Goal: Task Accomplishment & Management: Use online tool/utility

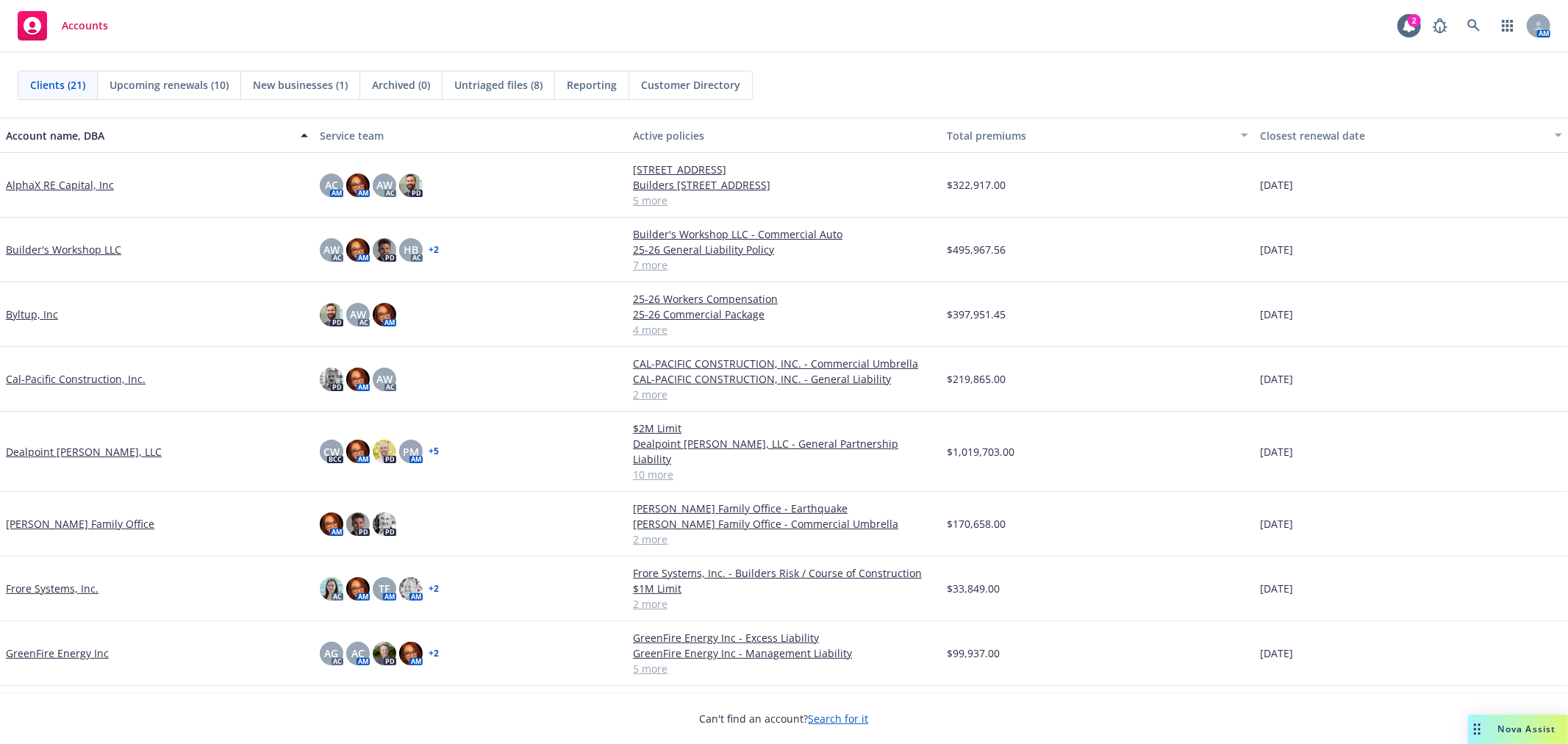
click at [93, 646] on link "GreenFire Energy Inc" at bounding box center [57, 654] width 103 height 16
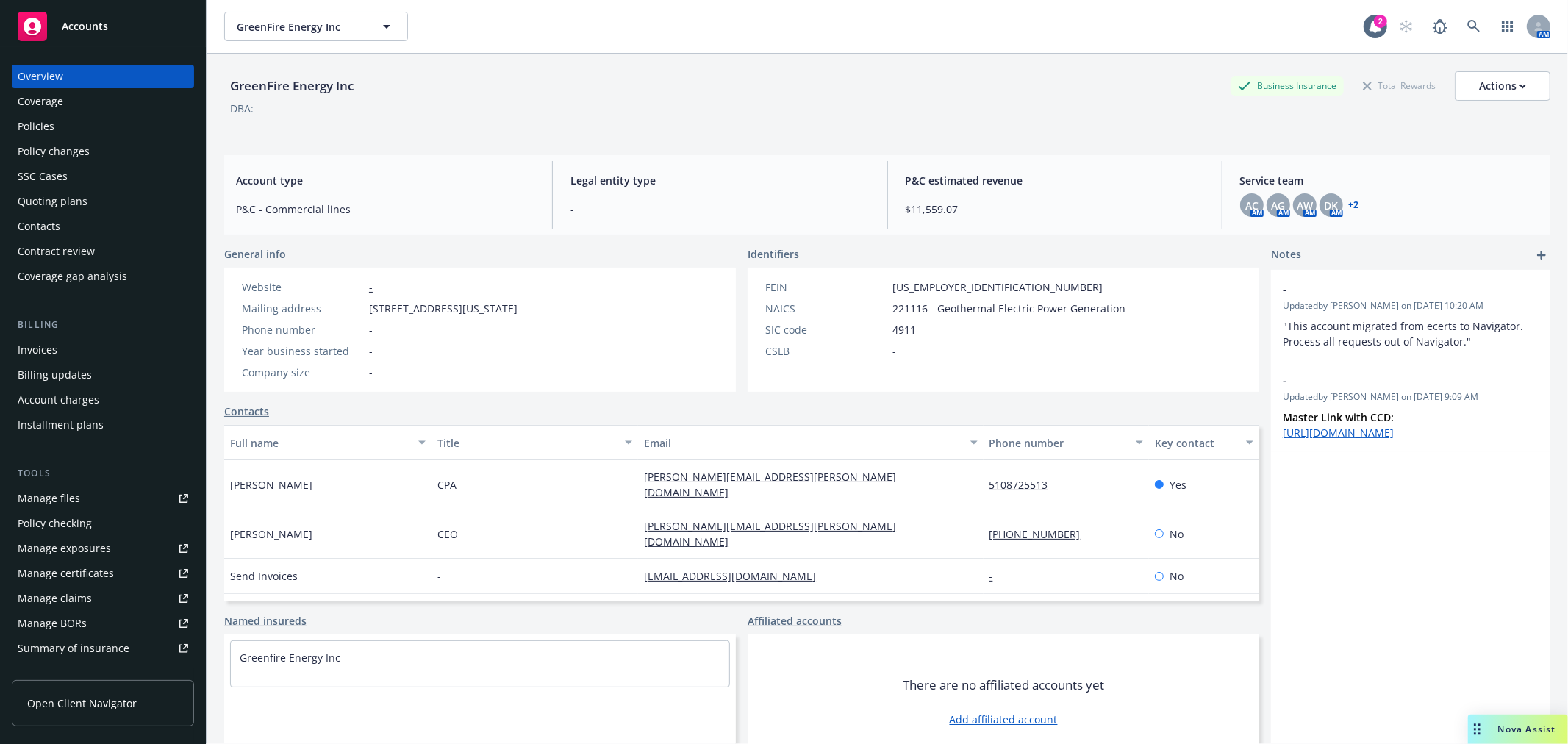
click at [63, 121] on div "Policies" at bounding box center [102, 126] width 171 height 23
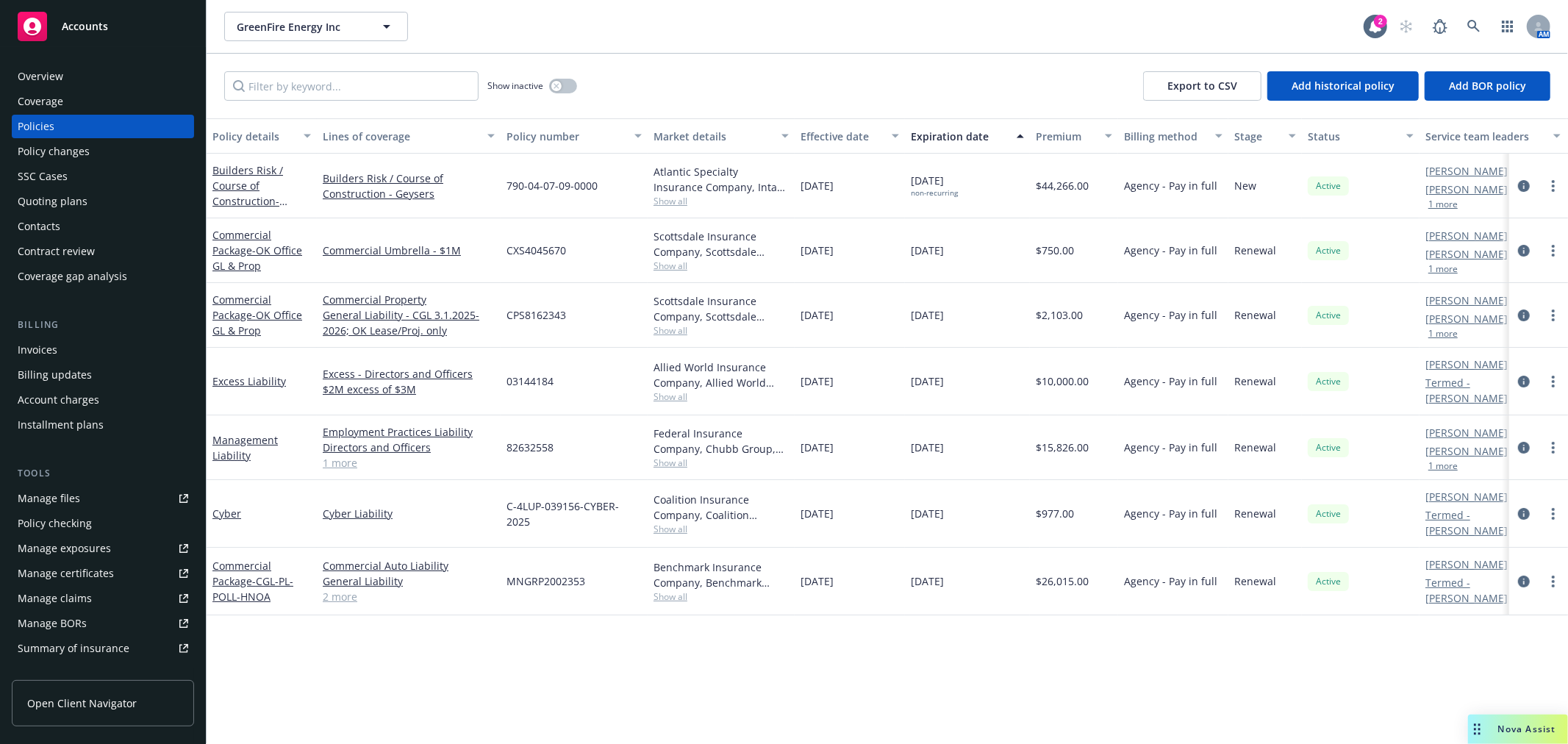
click at [75, 349] on div "Invoices" at bounding box center [102, 349] width 171 height 23
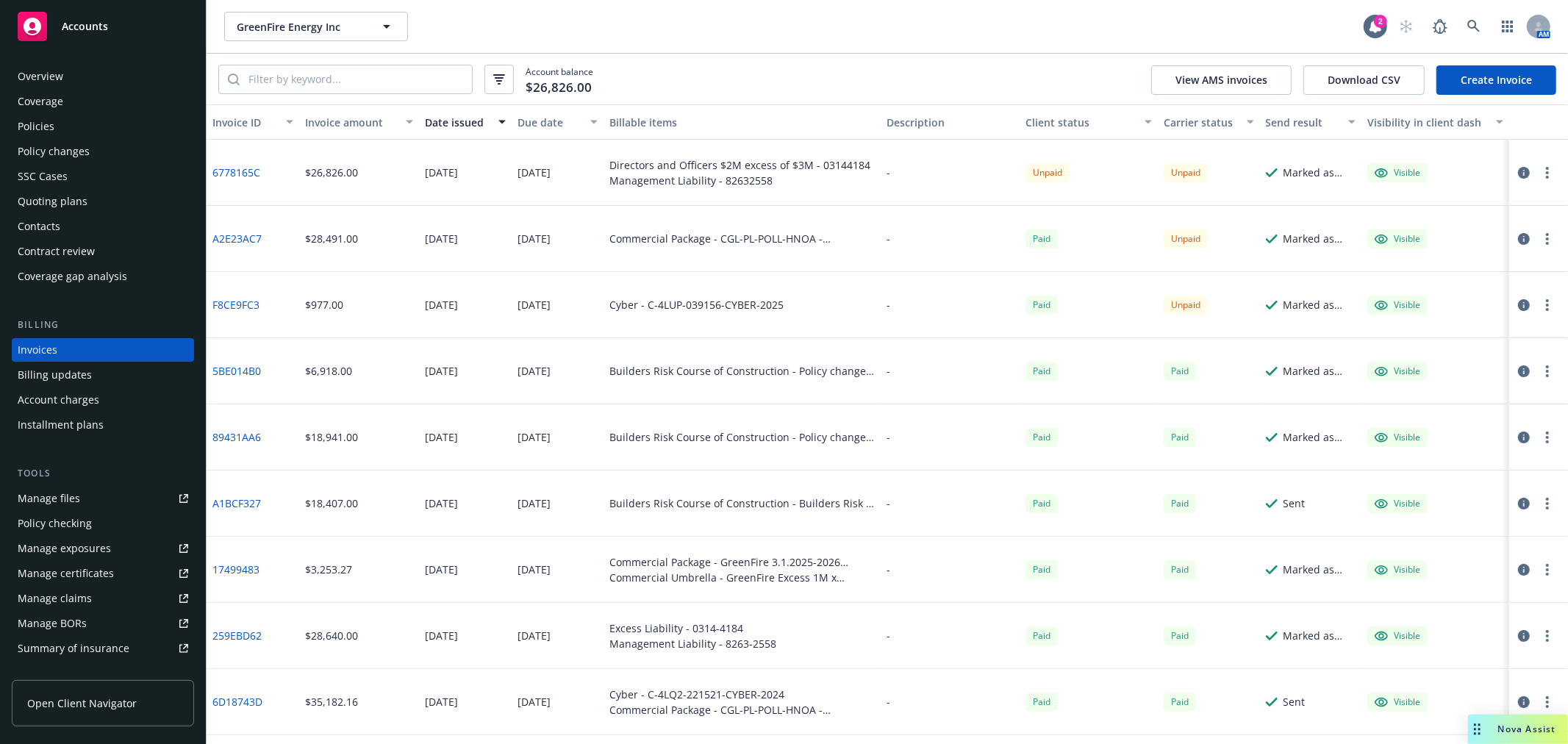
click at [115, 32] on div "Accounts" at bounding box center [102, 27] width 171 height 29
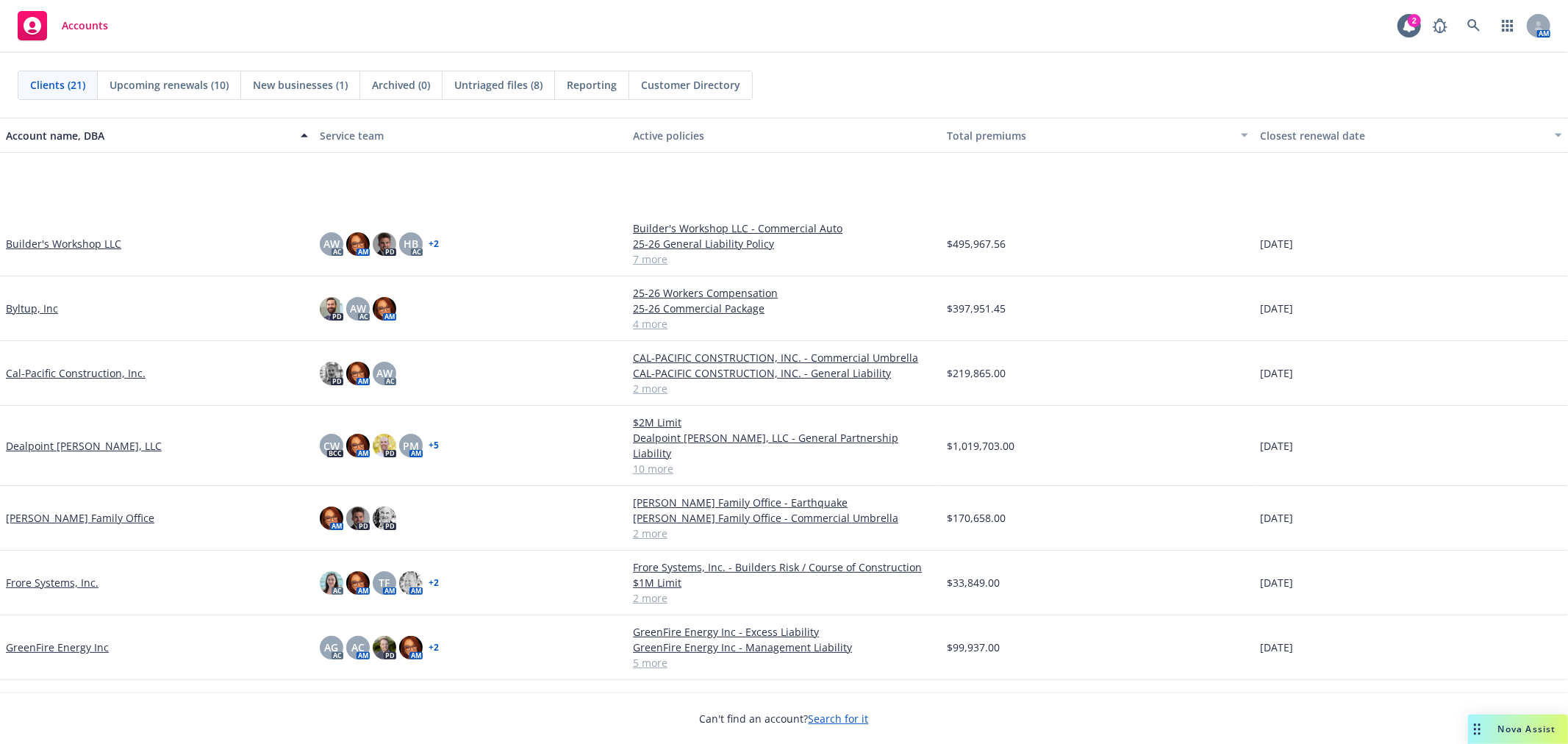
scroll to position [163, 0]
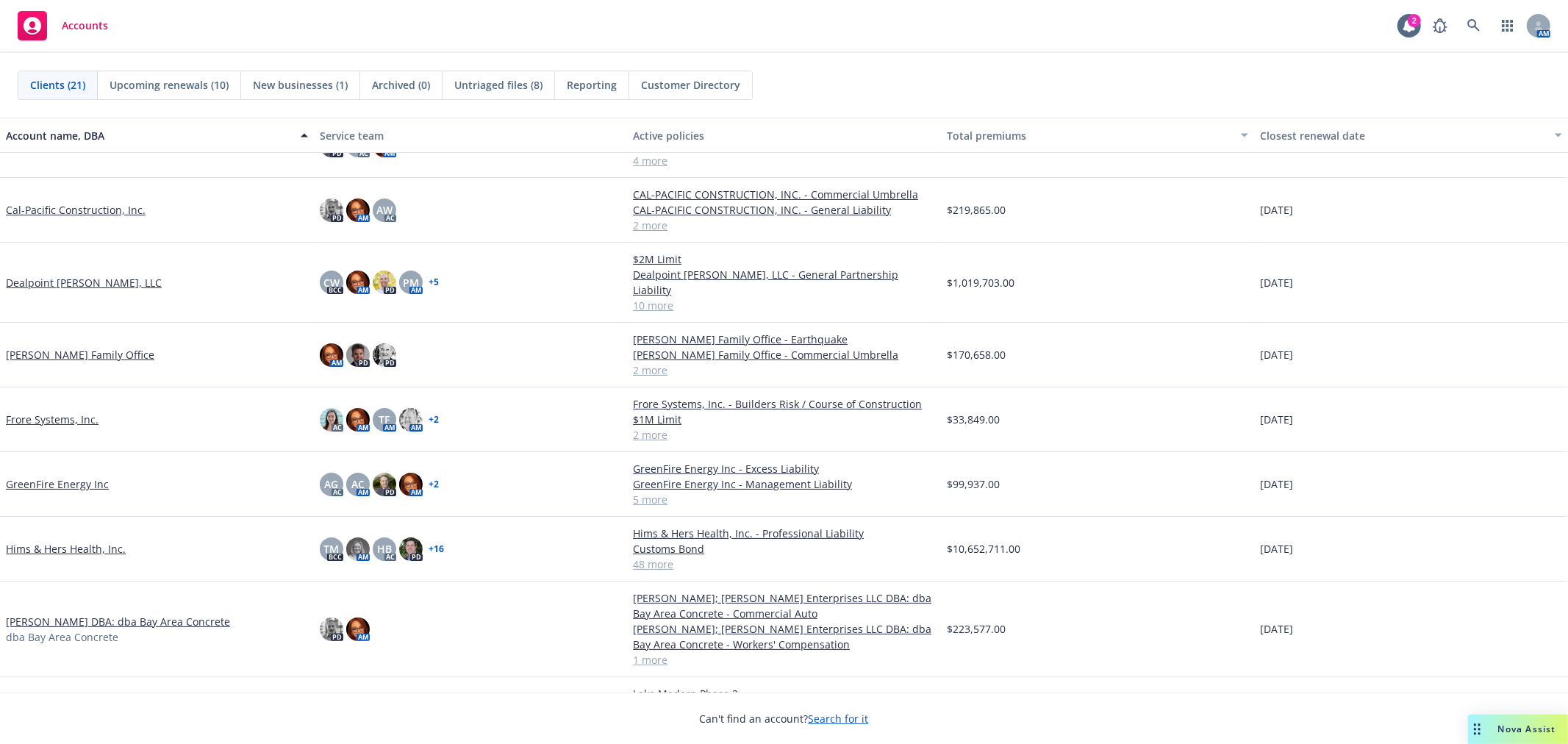
click at [45, 275] on link "Dealpoint [PERSON_NAME], LLC" at bounding box center [84, 283] width 156 height 16
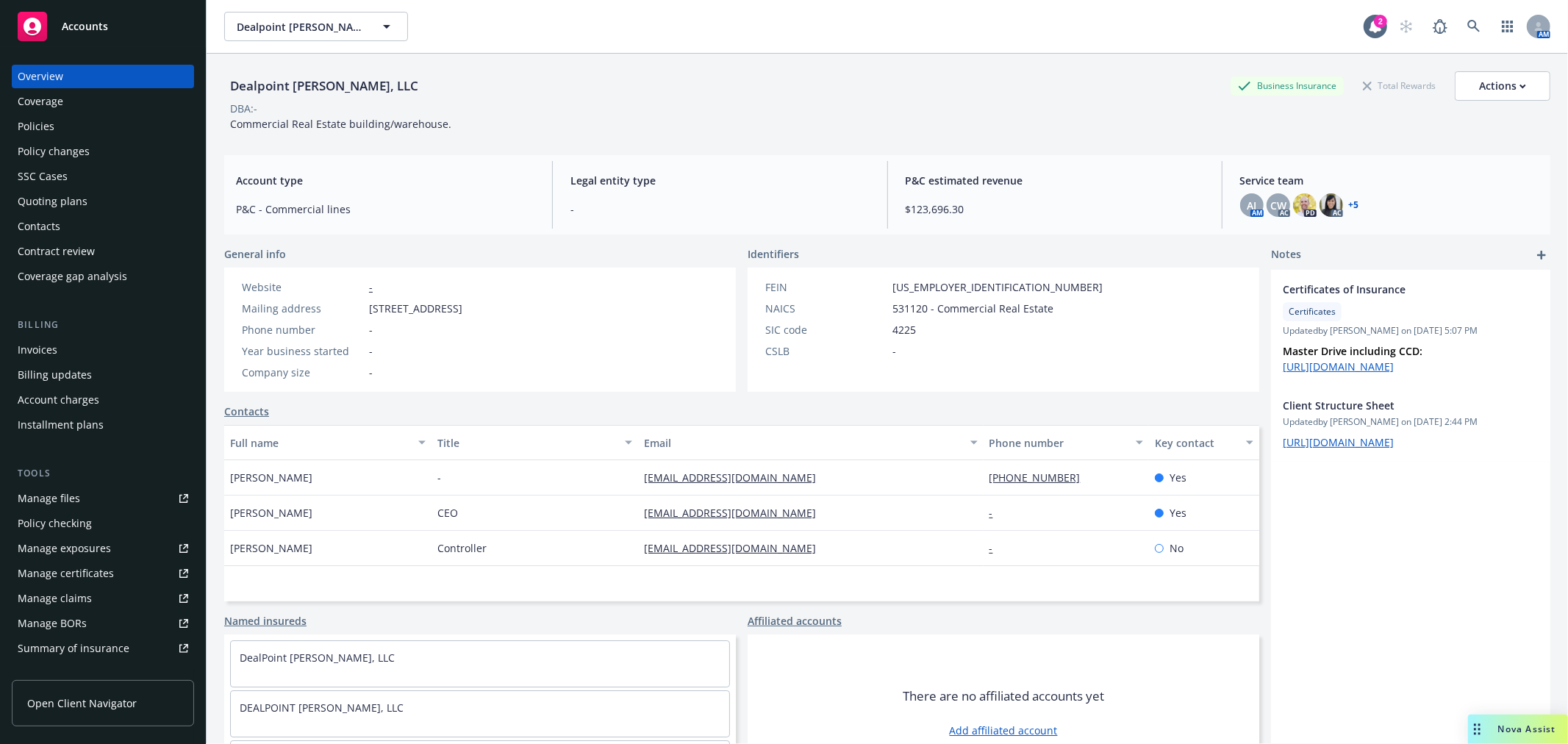
click at [999, 162] on div "P&C estimated revenue $123,696.30" at bounding box center [1054, 195] width 322 height 68
click at [1536, 727] on span "Nova Assist" at bounding box center [1526, 729] width 58 height 12
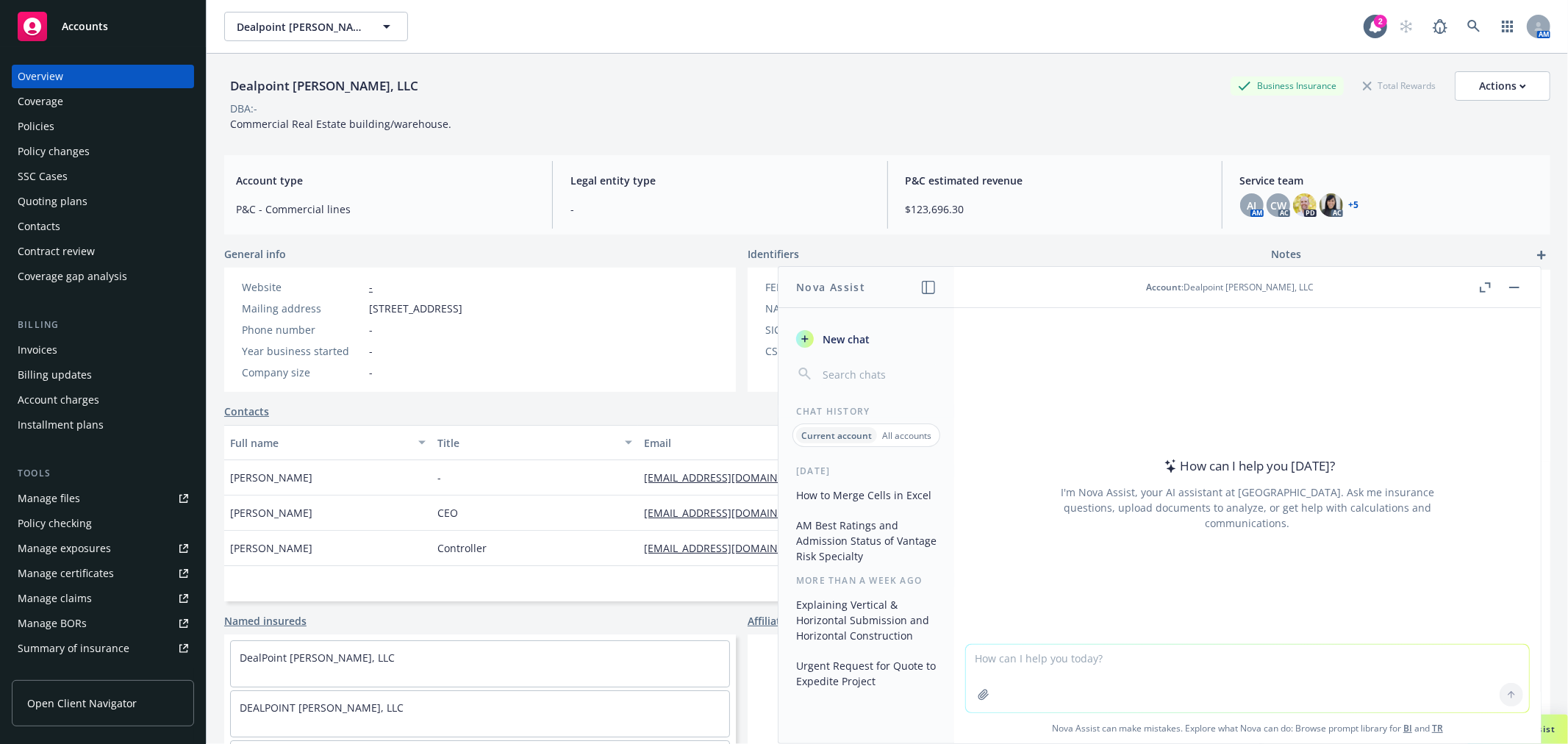
click at [1001, 659] on textarea at bounding box center [1247, 679] width 563 height 68
paste textarea "STATE SURPLUS LINES TAX* $2,132.76 SURPLUS LINES STAMPING FEE* $127.97"
type textarea "STATE SURPLUS LINES TAX* $2,132.76 SURPLUS LINES STAMPING FEE* $127.97 - total …"
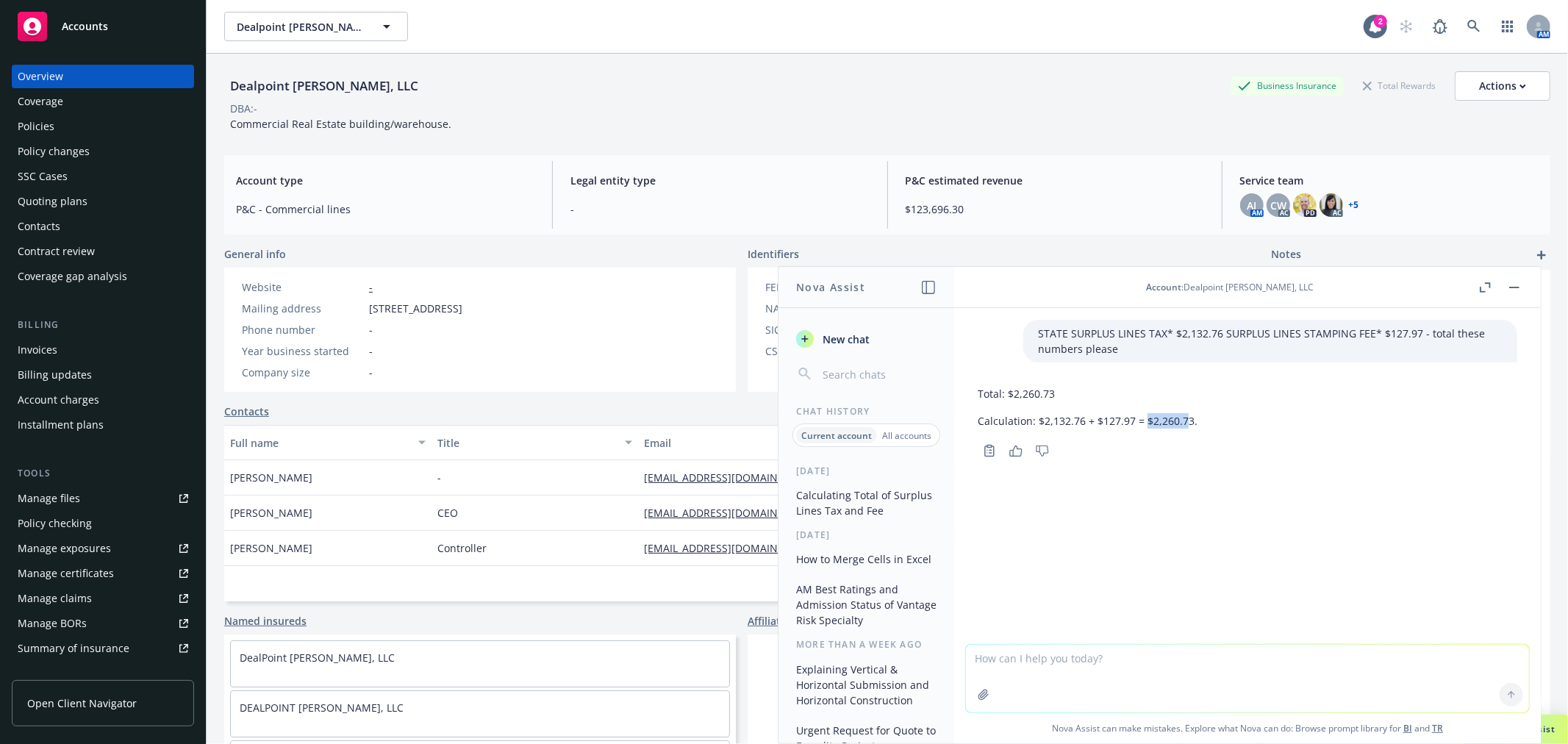
drag, startPoint x: 1187, startPoint y: 419, endPoint x: 1145, endPoint y: 420, distance: 42.0
click at [1145, 420] on p "Calculation: $2,132.76 + $127.97 = $2,260.73." at bounding box center [1088, 421] width 220 height 16
click at [1187, 414] on p "Calculation: $2,132.76 + $127.97 = $2,260.73." at bounding box center [1088, 421] width 220 height 16
drag, startPoint x: 1187, startPoint y: 419, endPoint x: 1142, endPoint y: 421, distance: 45.0
click at [1142, 421] on p "Calculation: $2,132.76 + $127.97 = $2,260.73." at bounding box center [1088, 421] width 220 height 16
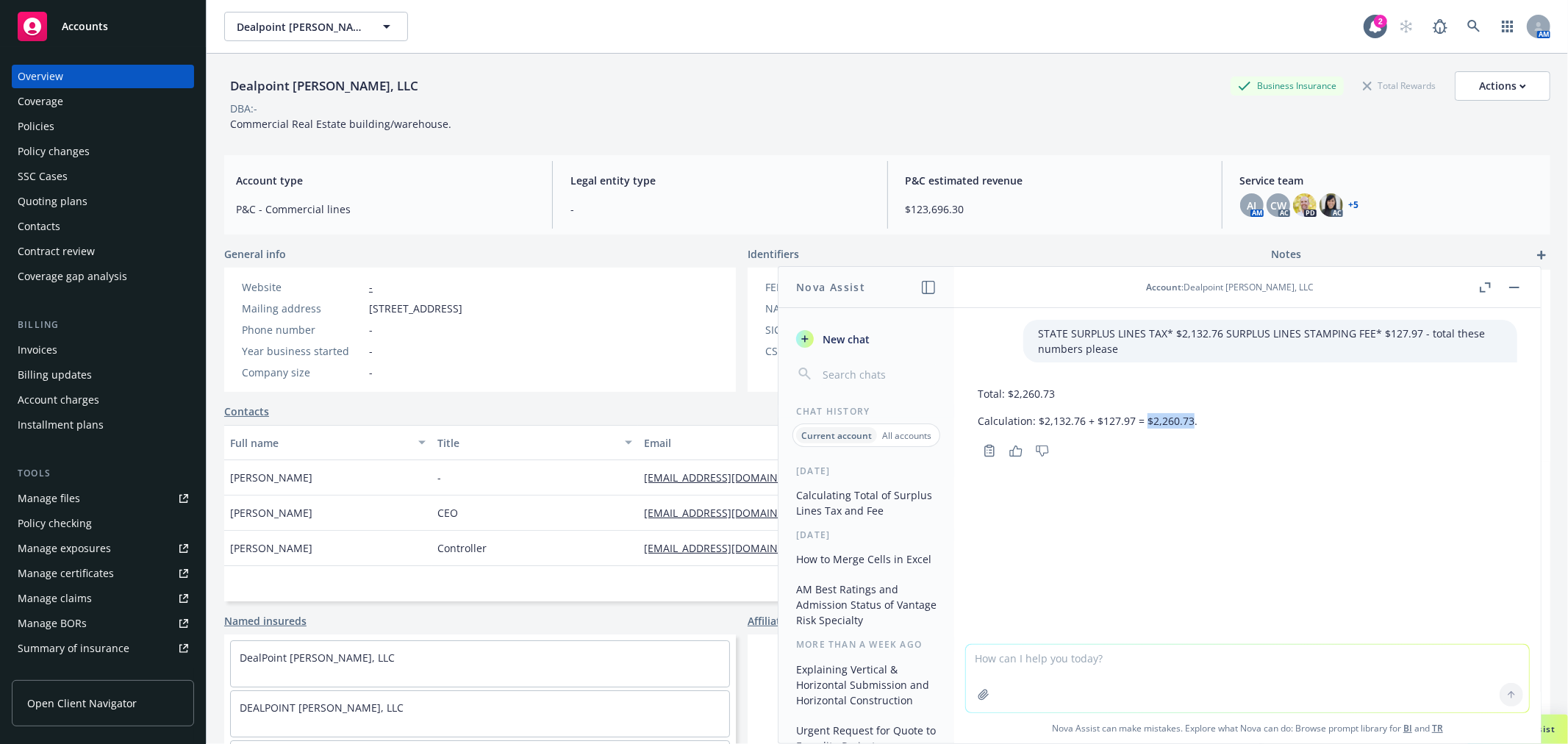
copy p "$2,260.73"
click at [998, 670] on textarea at bounding box center [1247, 679] width 563 height 68
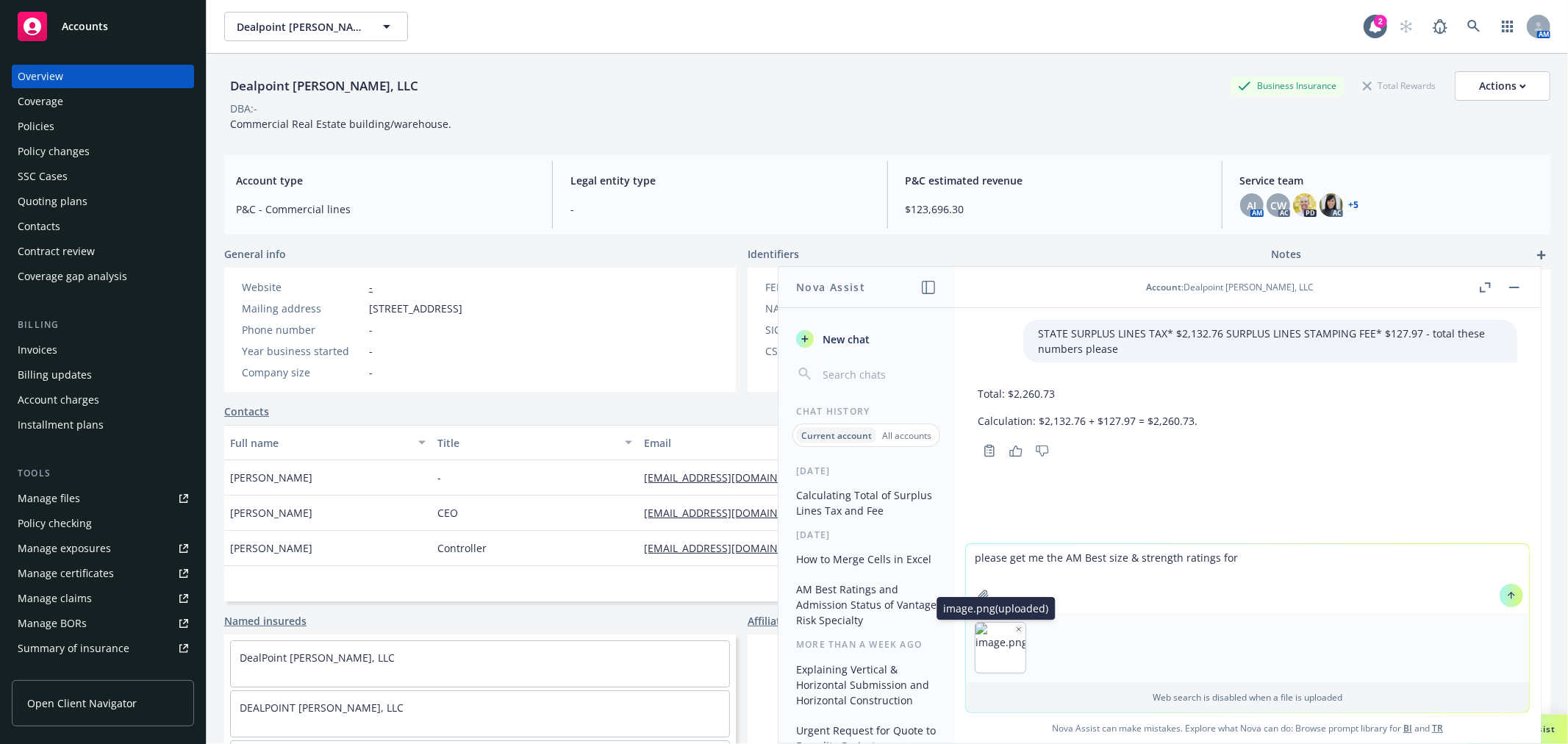
click at [1015, 627] on icon "button" at bounding box center [1018, 630] width 7 height 7
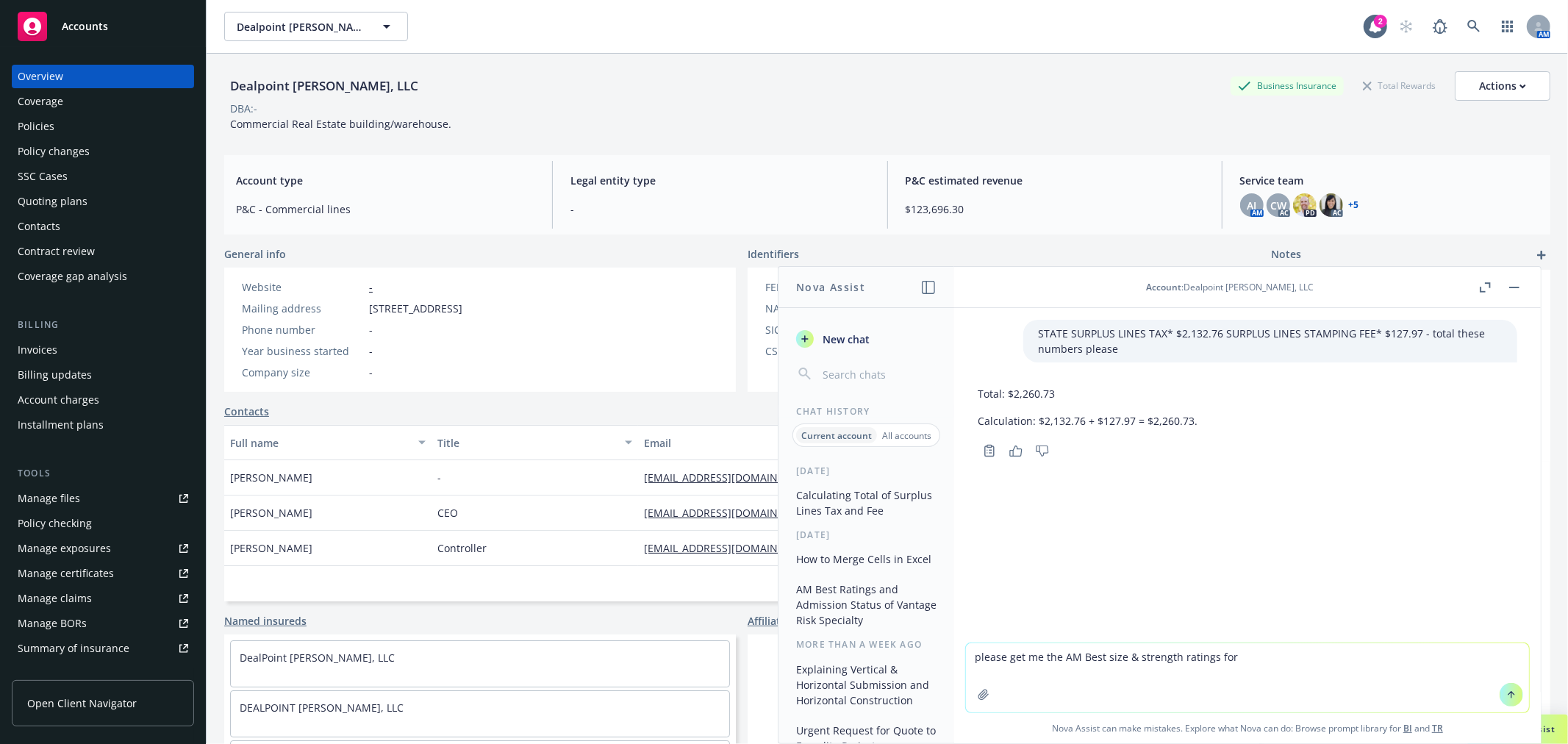
click at [1299, 656] on textarea "please get me the AM Best size & strength ratings for" at bounding box center [1247, 678] width 563 height 69
paste textarea "StarStone Specialty Insurance Company"
type textarea "please get me the AM Best size & strength ratings for StarStone Specialty Insur…"
click at [1509, 692] on icon at bounding box center [1512, 695] width 10 height 10
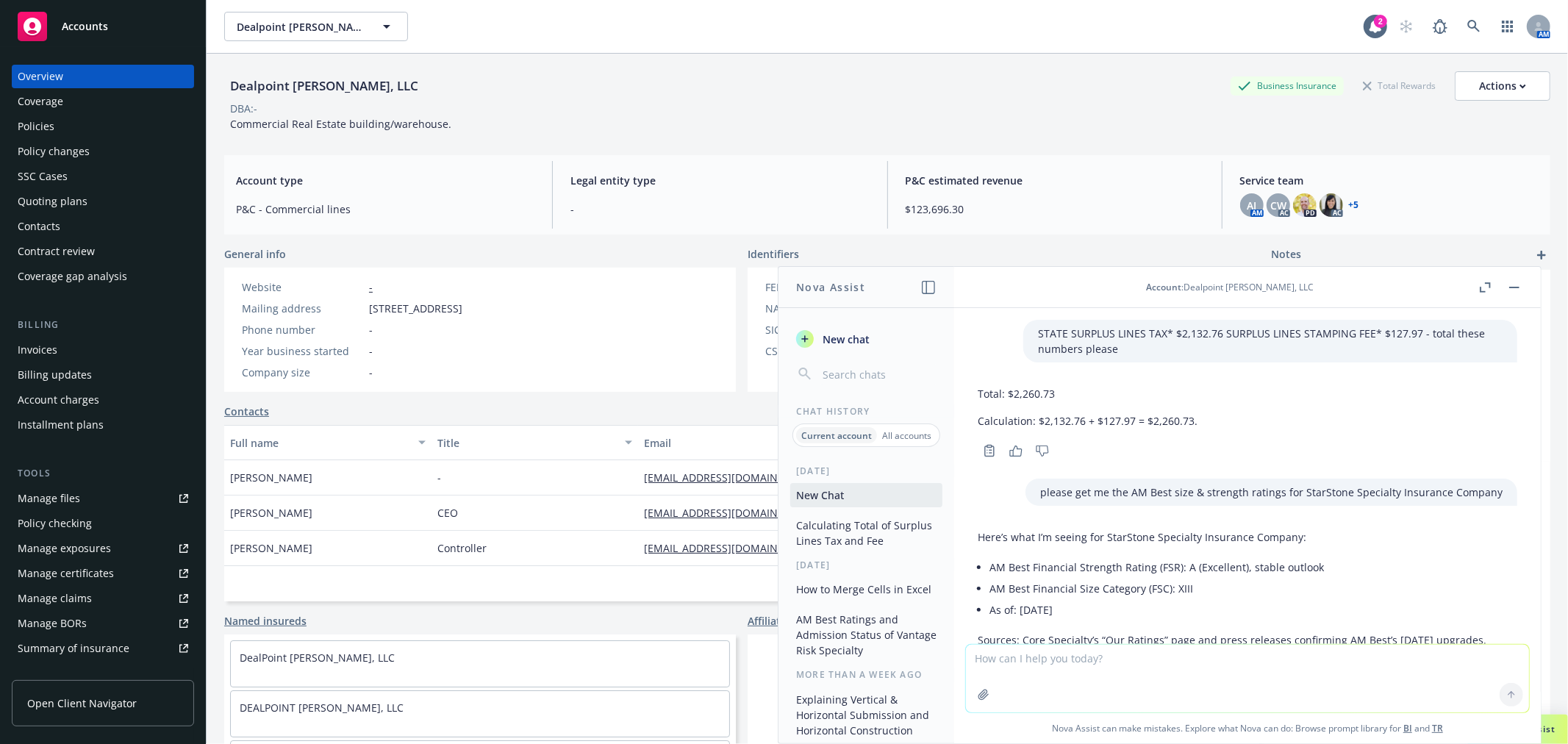
scroll to position [128, 0]
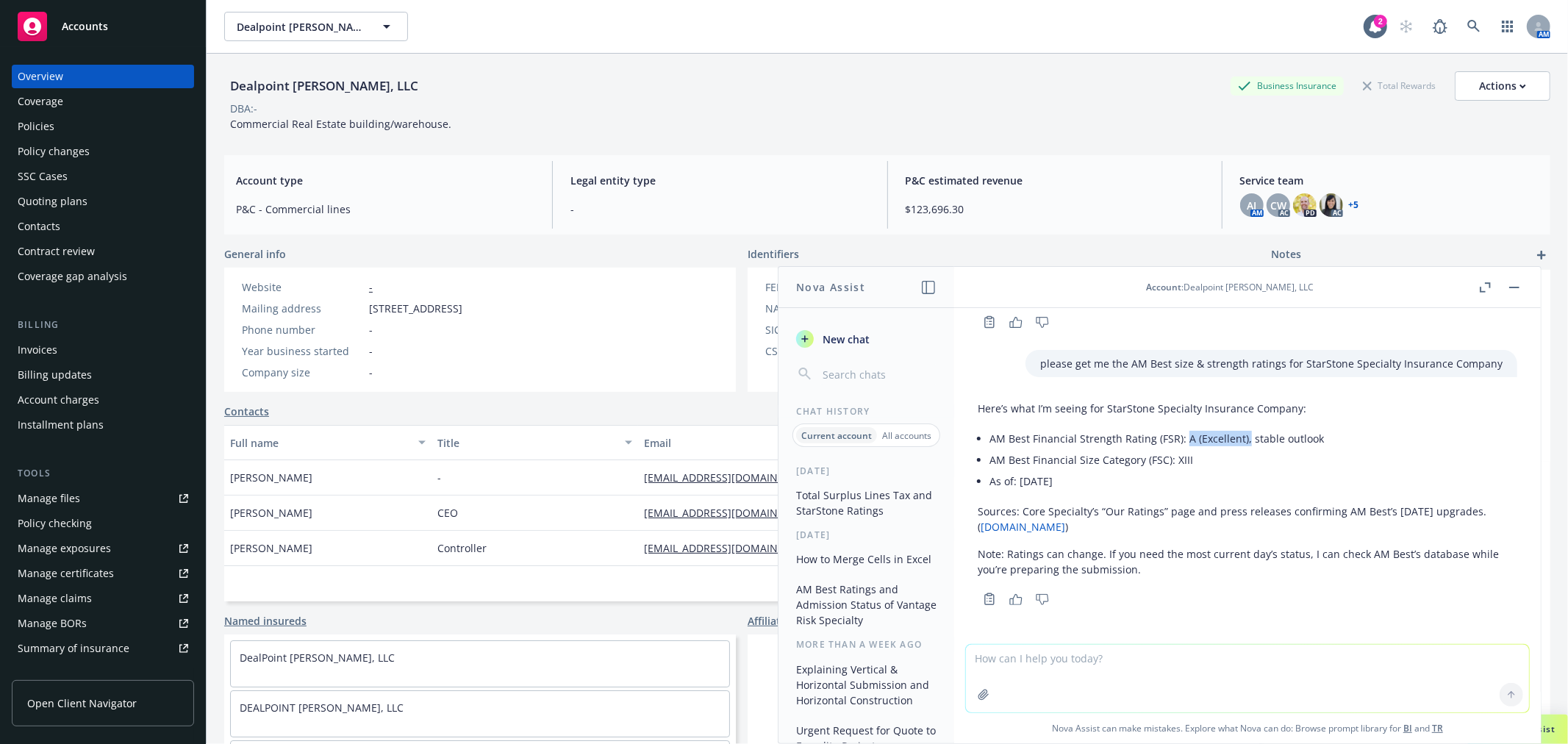
drag, startPoint x: 1181, startPoint y: 439, endPoint x: 1241, endPoint y: 438, distance: 60.0
click at [1241, 438] on li "AM Best Financial Strength Rating (FSR): A (Excellent), stable outlook" at bounding box center [1252, 439] width 528 height 22
copy li "A (Excellent),"
click at [1012, 662] on textarea at bounding box center [1247, 679] width 563 height 68
paste textarea "A (Excellent),"
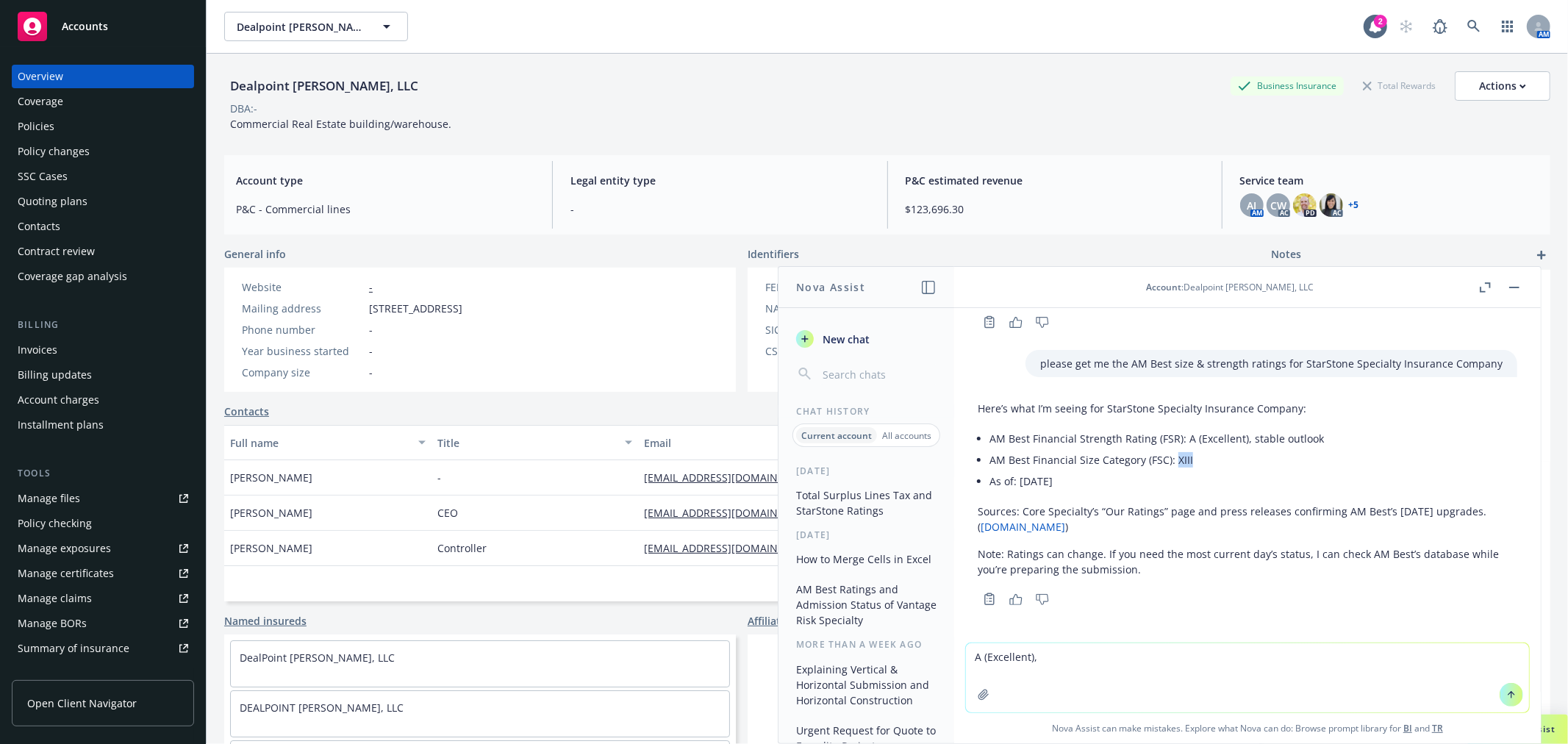
drag, startPoint x: 1174, startPoint y: 460, endPoint x: 1189, endPoint y: 464, distance: 15.5
click at [1189, 464] on li "AM Best Financial Size Category (FSC): XIII" at bounding box center [1252, 460] width 528 height 22
copy li "XIII"
click at [1041, 659] on textarea "A (Excellent)," at bounding box center [1247, 678] width 563 height 69
paste textarea "XIII"
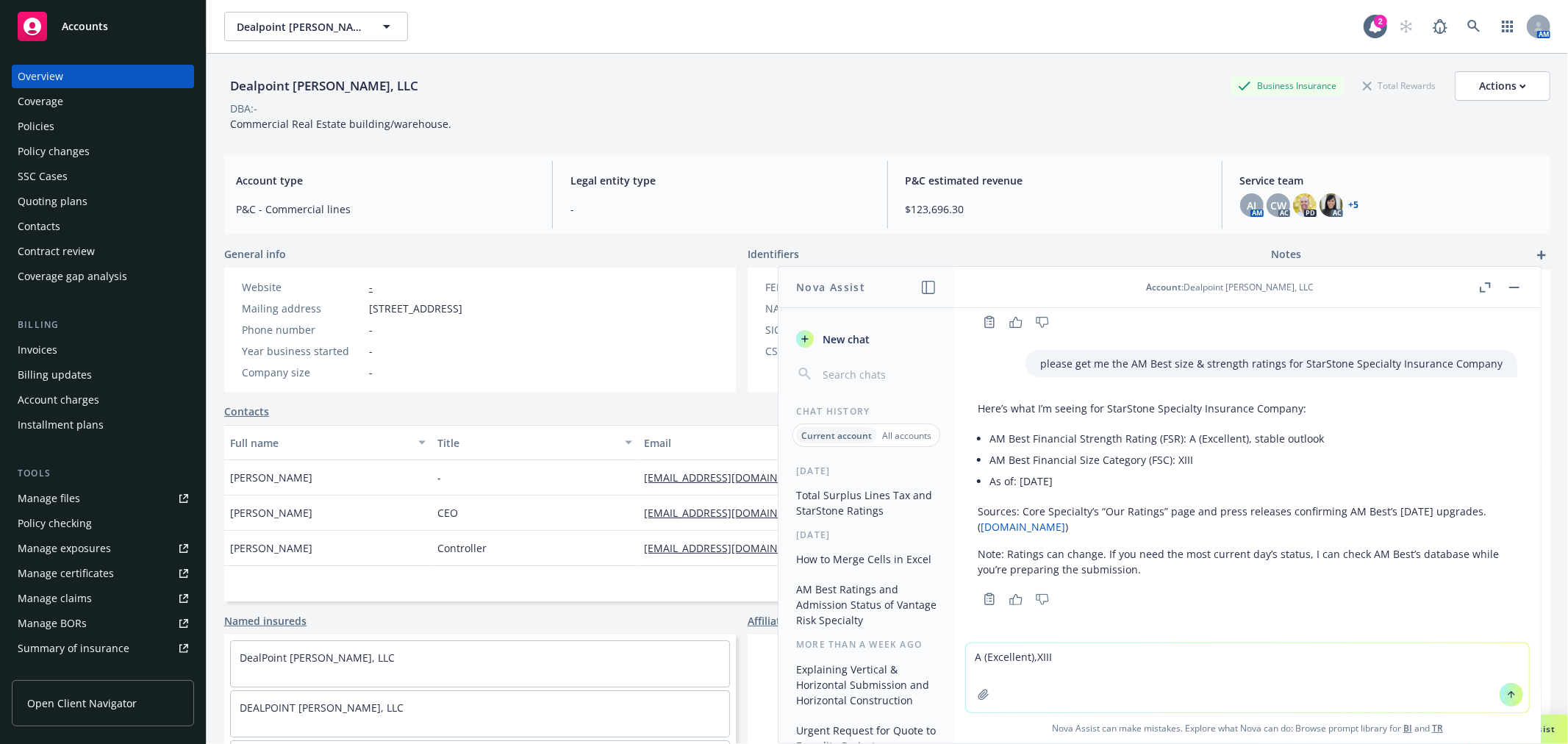
click at [1031, 656] on textarea "A (Excellent),XIII" at bounding box center [1247, 678] width 563 height 69
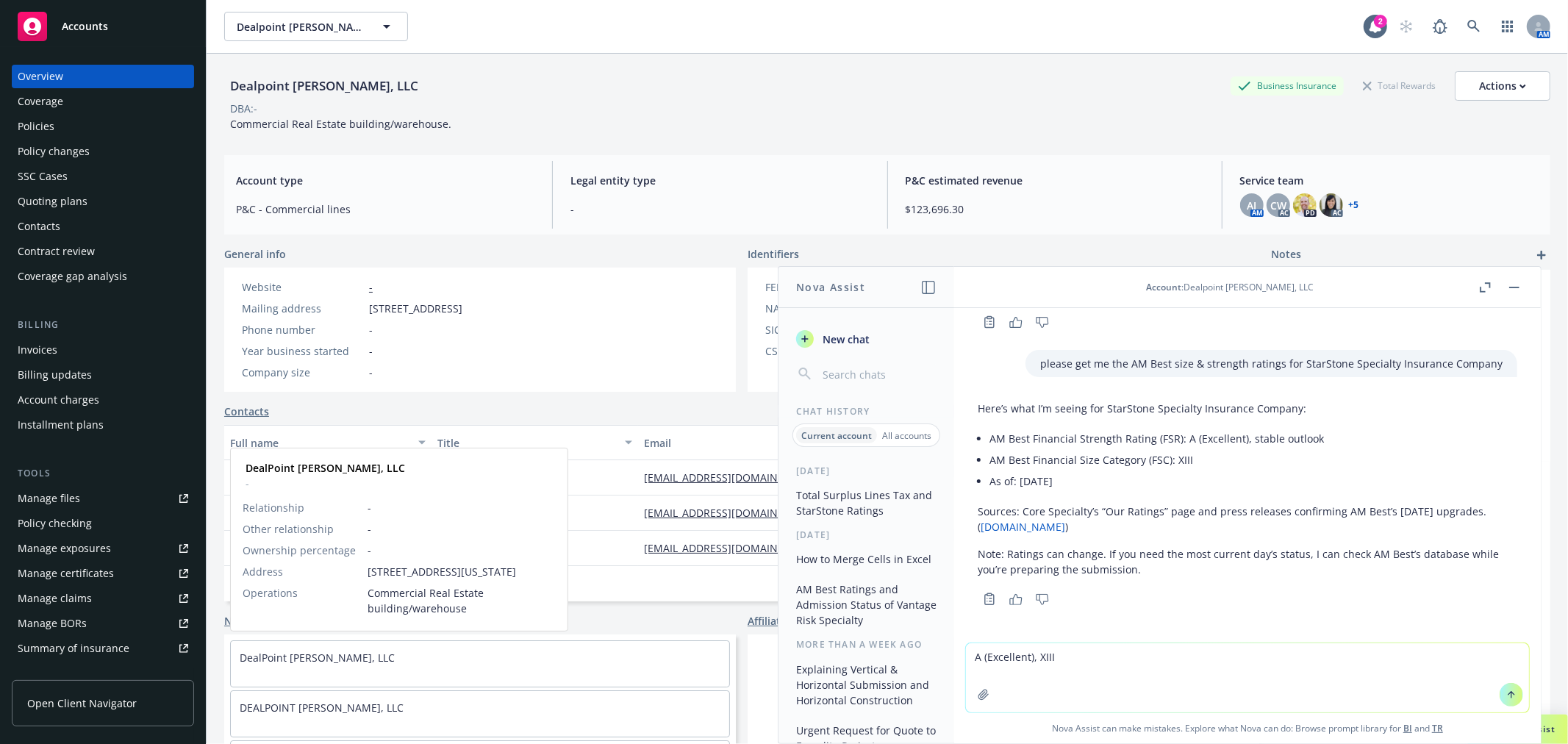
drag, startPoint x: 1056, startPoint y: 655, endPoint x: 657, endPoint y: 672, distance: 399.4
click at [657, 672] on body "Accounts Overview Coverage Policies Policy changes SSC Cases Quoting plans Cont…" at bounding box center [784, 372] width 1568 height 744
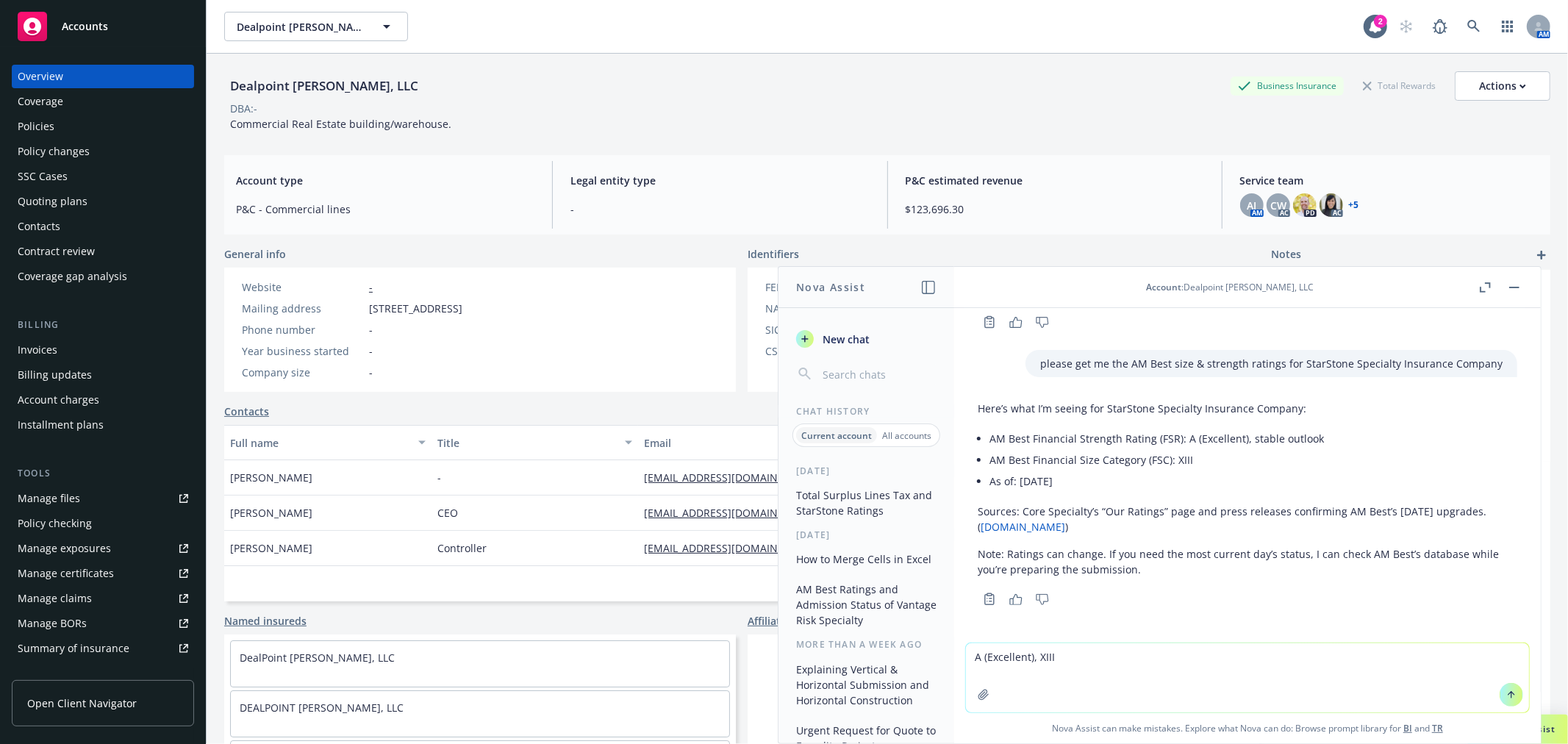
type textarea "A (Excellent), XIII"
